Goal: Task Accomplishment & Management: Complete application form

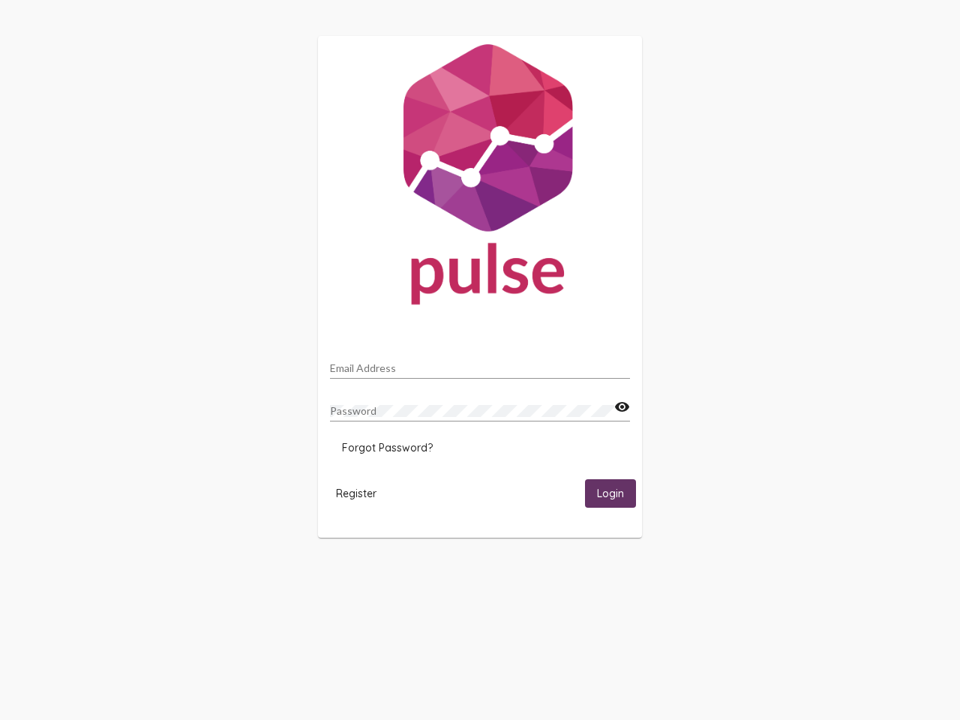
click at [480, 364] on input "Email Address" at bounding box center [480, 368] width 300 height 12
click at [622, 407] on mat-icon "visibility" at bounding box center [622, 407] width 16 height 18
click at [387, 448] on span "Forgot Password?" at bounding box center [387, 447] width 91 height 13
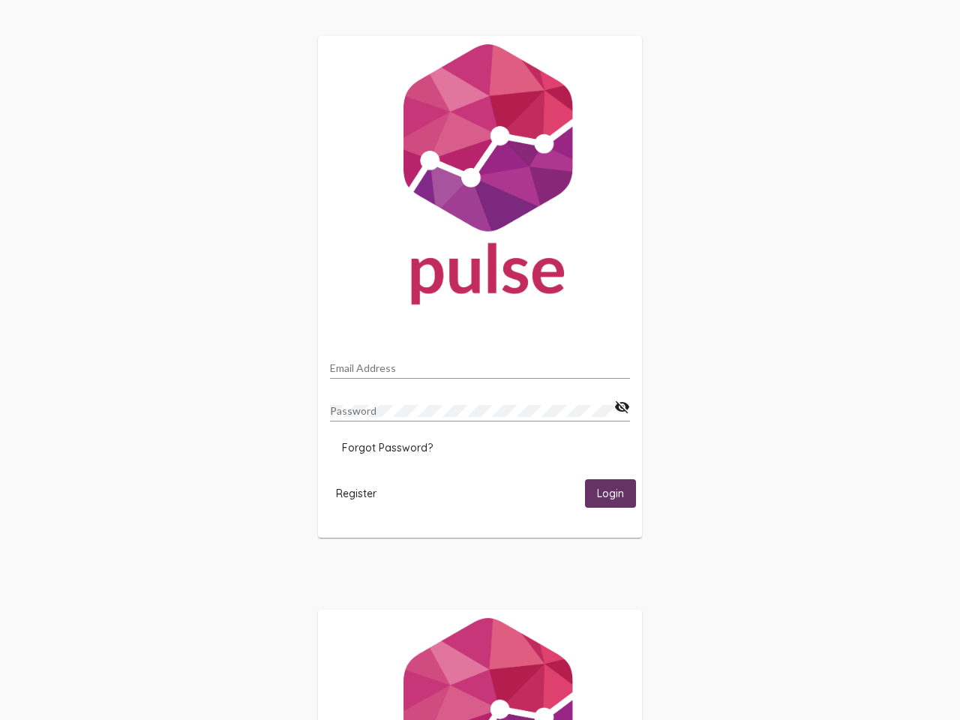
click at [356, 493] on span "Register" at bounding box center [356, 493] width 40 height 13
click at [610, 493] on span "Login" at bounding box center [610, 493] width 27 height 13
